Goal: Task Accomplishment & Management: Complete application form

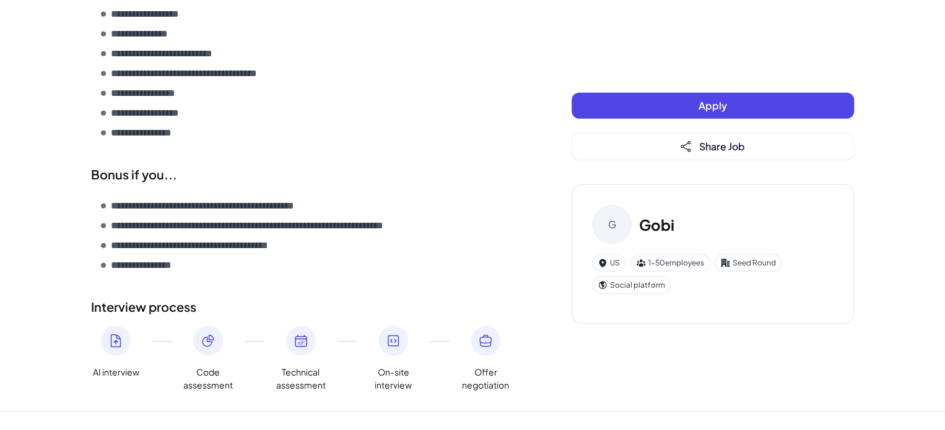
scroll to position [1694, 0]
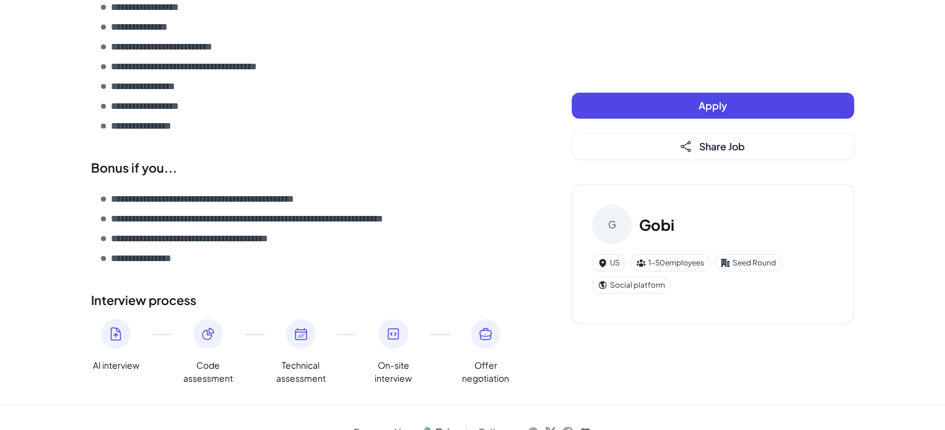
click at [119, 327] on icon at bounding box center [115, 334] width 15 height 15
click at [220, 320] on div at bounding box center [208, 335] width 30 height 30
click at [310, 320] on div at bounding box center [301, 335] width 30 height 30
click at [401, 320] on div at bounding box center [393, 335] width 30 height 30
click at [490, 329] on icon at bounding box center [485, 334] width 11 height 11
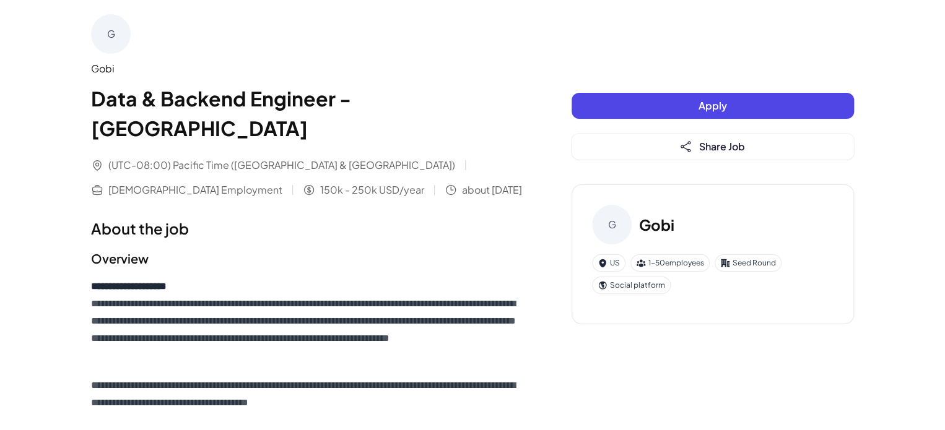
scroll to position [0, 0]
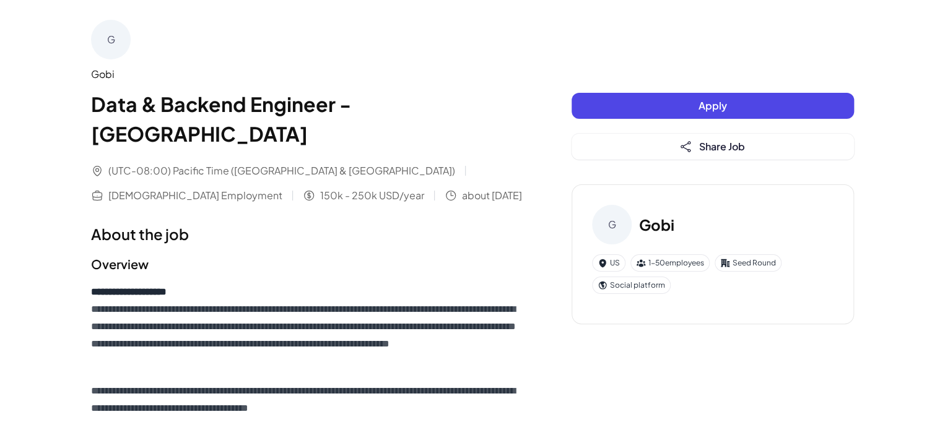
click at [255, 163] on span "(UTC-08:00) Pacific Time ([GEOGRAPHIC_DATA] & [GEOGRAPHIC_DATA])" at bounding box center [281, 170] width 347 height 15
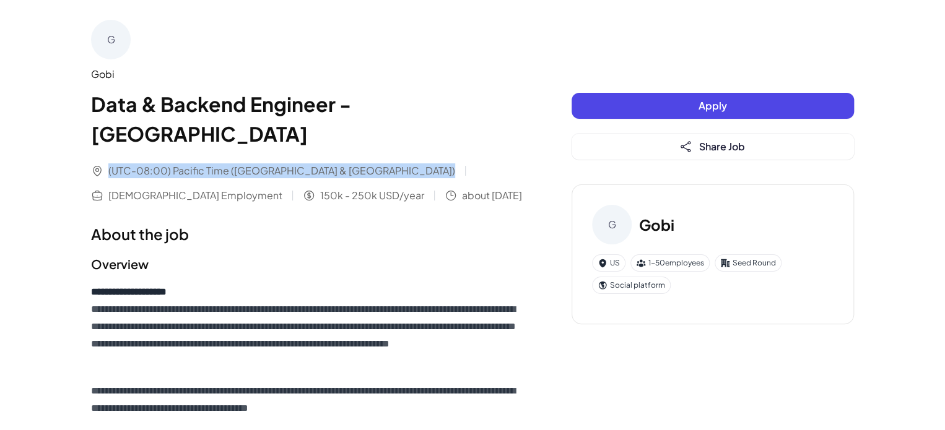
click at [255, 163] on span "(UTC-08:00) Pacific Time ([GEOGRAPHIC_DATA] & [GEOGRAPHIC_DATA])" at bounding box center [281, 170] width 347 height 15
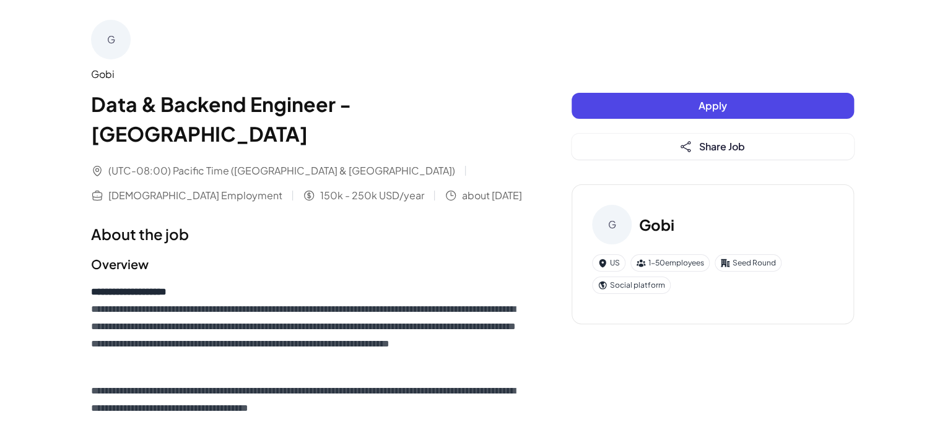
click at [230, 163] on span "(UTC-08:00) Pacific Time ([GEOGRAPHIC_DATA] & [GEOGRAPHIC_DATA])" at bounding box center [281, 170] width 347 height 15
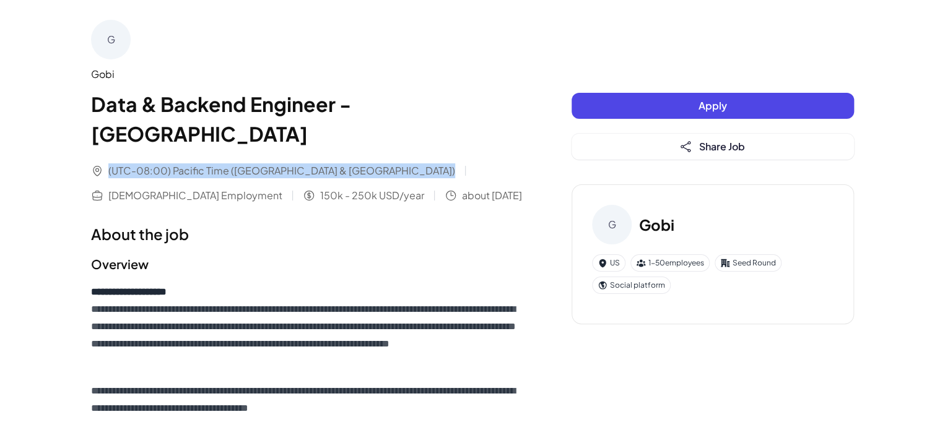
click at [230, 163] on span "(UTC-08:00) Pacific Time ([GEOGRAPHIC_DATA] & [GEOGRAPHIC_DATA])" at bounding box center [281, 170] width 347 height 15
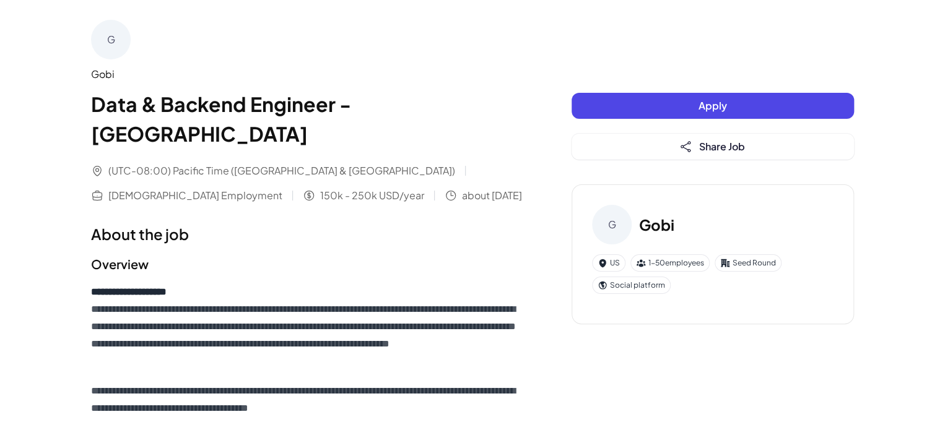
click at [313, 284] on p "**********" at bounding box center [306, 327] width 431 height 87
click at [117, 34] on div "G" at bounding box center [111, 40] width 40 height 40
click at [607, 229] on div "G" at bounding box center [612, 225] width 40 height 40
click at [631, 290] on div "Social platform" at bounding box center [631, 285] width 79 height 17
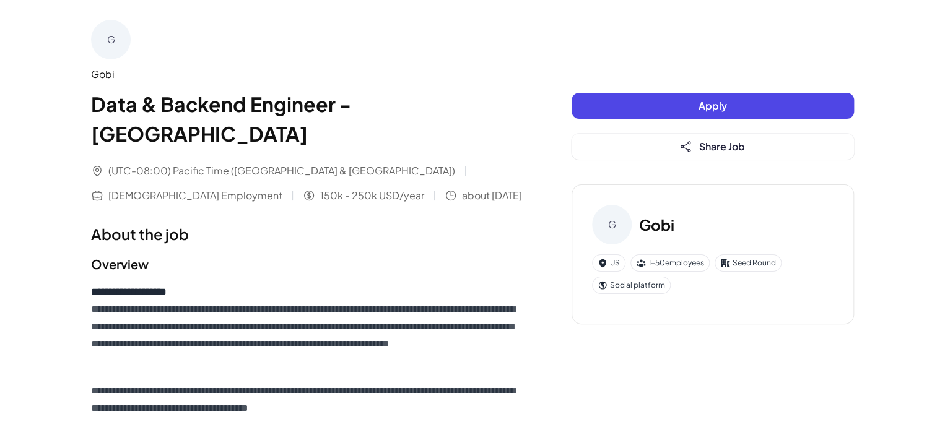
click at [754, 263] on div "Seed Round" at bounding box center [748, 263] width 67 height 17
click at [650, 262] on div "1-50 employees" at bounding box center [669, 263] width 79 height 17
click at [622, 263] on div "US" at bounding box center [608, 263] width 33 height 17
click at [624, 283] on div "Social platform" at bounding box center [631, 285] width 79 height 17
click at [280, 163] on div "(UTC-08:00) Pacific Time ([GEOGRAPHIC_DATA] & [GEOGRAPHIC_DATA]) [DEMOGRAPHIC_D…" at bounding box center [306, 183] width 431 height 40
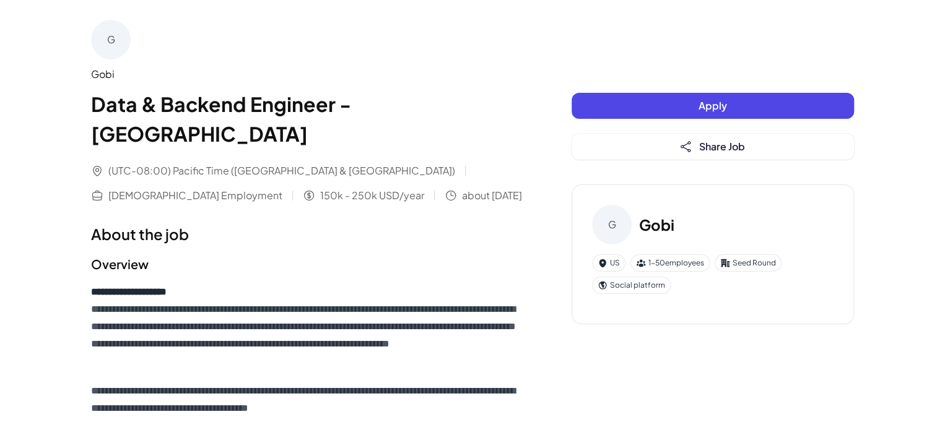
click at [119, 163] on div "(UTC-08:00) Pacific Time ([GEOGRAPHIC_DATA] & [GEOGRAPHIC_DATA]) [DEMOGRAPHIC_D…" at bounding box center [306, 183] width 431 height 40
click at [462, 188] on span "about [DATE]" at bounding box center [492, 195] width 60 height 15
click at [98, 68] on div "Gobi" at bounding box center [306, 74] width 431 height 15
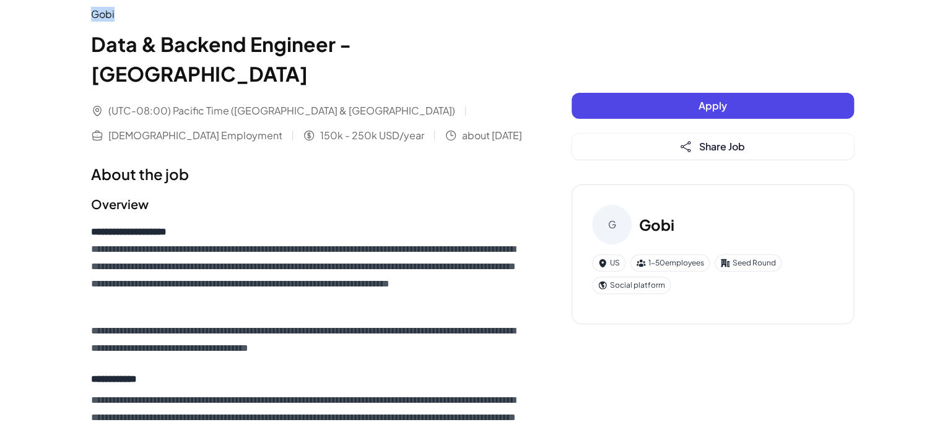
scroll to position [62, 0]
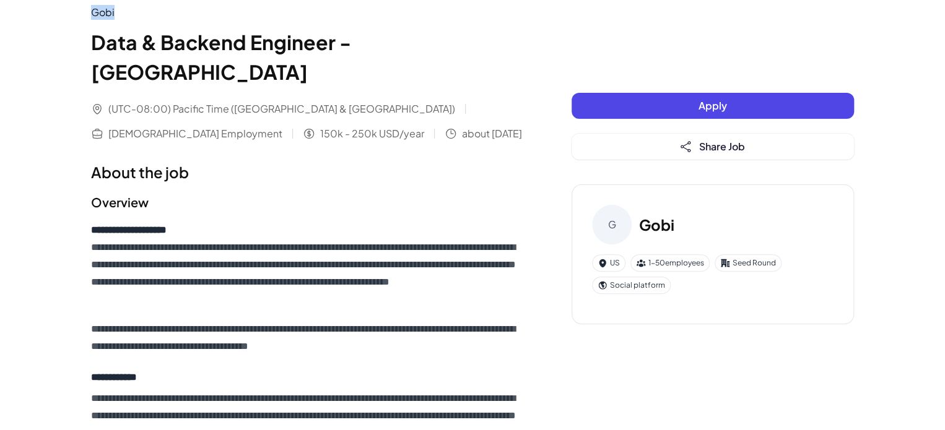
click at [684, 103] on button "Apply" at bounding box center [713, 106] width 282 height 26
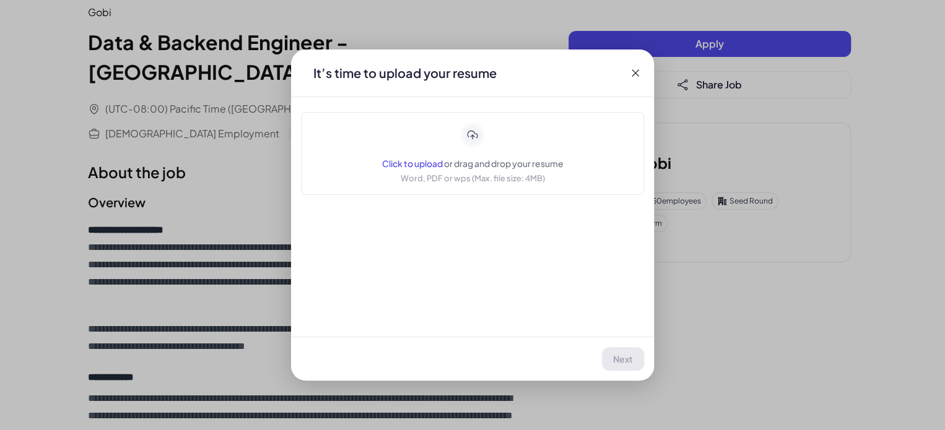
click at [357, 162] on div "Click to upload or drag and drop your resume Word, PDF or wps (Max. file size: …" at bounding box center [472, 154] width 312 height 62
click at [640, 79] on icon at bounding box center [635, 73] width 12 height 12
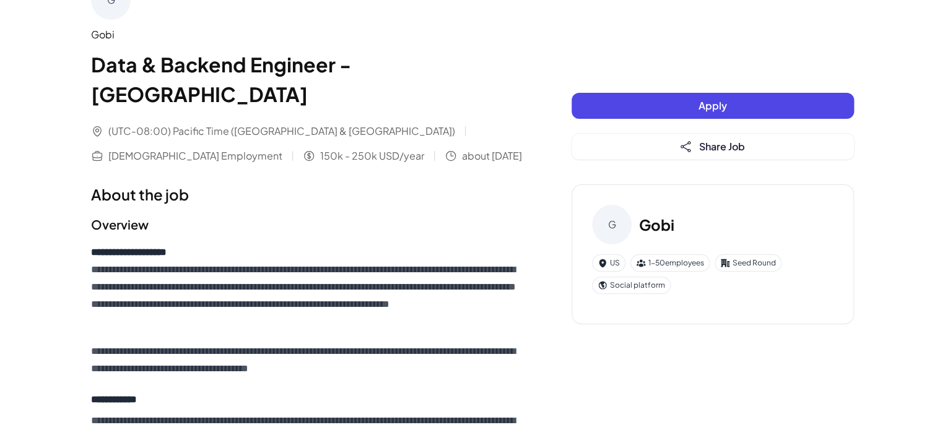
scroll to position [0, 0]
